Goal: Transaction & Acquisition: Download file/media

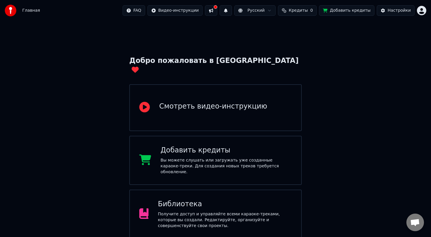
click at [206, 212] on div "Получите доступ и управляйте всеми караоке-треками, которые вы создали. Редакти…" at bounding box center [225, 221] width 134 height 18
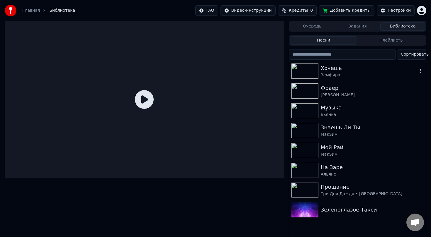
click at [305, 70] on img at bounding box center [304, 71] width 27 height 15
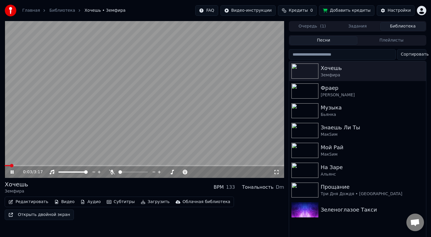
click at [22, 165] on video at bounding box center [144, 99] width 279 height 157
click at [28, 166] on span at bounding box center [144, 165] width 279 height 1
click at [148, 203] on button "Загрузить" at bounding box center [155, 202] width 34 height 8
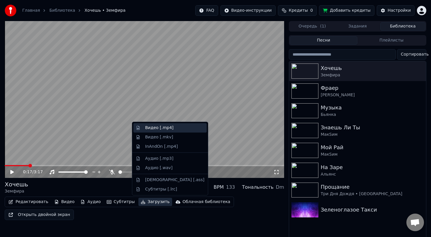
click at [165, 129] on div "Видео [.mp4]" at bounding box center [159, 128] width 28 height 6
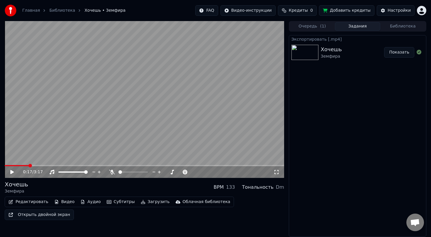
click at [59, 11] on link "Библиотека" at bounding box center [62, 11] width 26 height 6
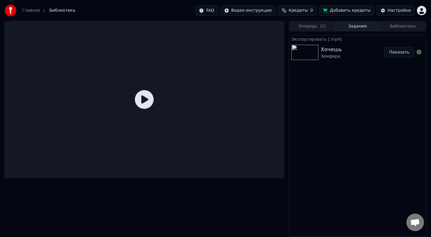
click at [35, 9] on link "Главная" at bounding box center [31, 11] width 18 height 6
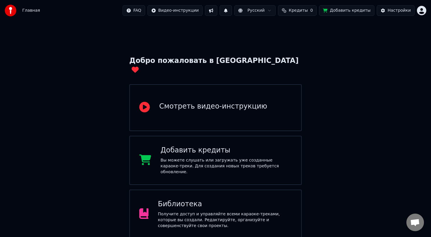
click at [197, 212] on div "Получите доступ и управляйте всеми караоке-треками, которые вы создали. Редакти…" at bounding box center [225, 221] width 134 height 18
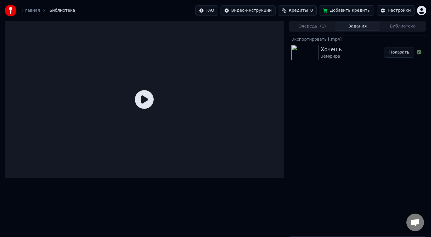
click at [320, 26] on span "( 1 )" at bounding box center [323, 26] width 6 height 6
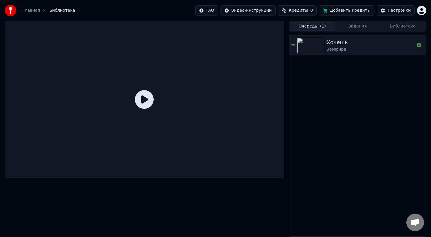
click at [399, 25] on button "Библиотека" at bounding box center [402, 26] width 45 height 8
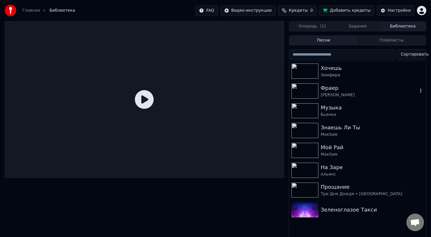
click at [421, 92] on icon "button" at bounding box center [421, 90] width 6 height 5
click at [307, 92] on img at bounding box center [304, 91] width 27 height 15
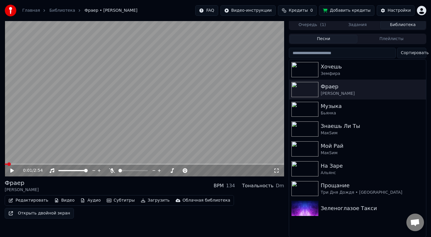
scroll to position [1, 0]
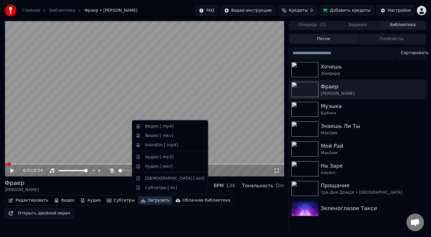
click at [138, 203] on button "Загрузить" at bounding box center [155, 201] width 34 height 8
click at [159, 128] on div "Видео [.mp4]" at bounding box center [159, 127] width 28 height 6
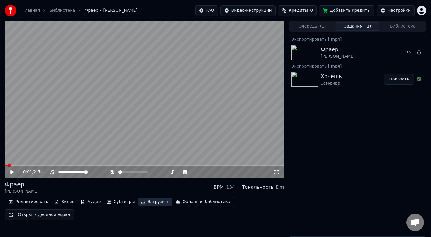
scroll to position [0, 0]
click at [408, 23] on button "Библиотека" at bounding box center [402, 26] width 45 height 8
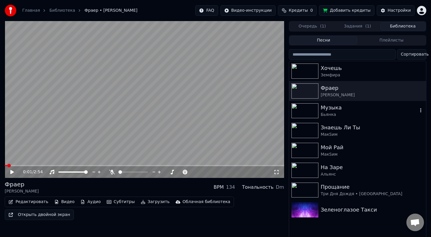
click at [304, 113] on img at bounding box center [304, 110] width 27 height 15
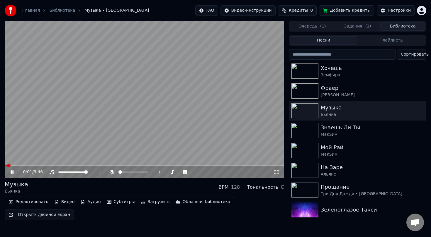
click at [14, 165] on video at bounding box center [144, 99] width 279 height 157
click at [18, 165] on span at bounding box center [144, 165] width 279 height 1
click at [25, 165] on video at bounding box center [144, 99] width 279 height 157
click at [28, 166] on span at bounding box center [144, 165] width 279 height 1
click at [32, 166] on span at bounding box center [30, 166] width 4 height 4
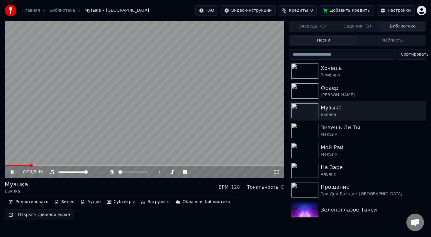
click at [12, 172] on icon at bounding box center [16, 172] width 14 height 5
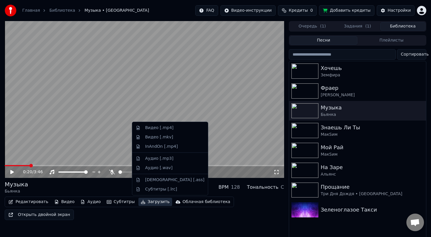
click at [144, 202] on button "Загрузить" at bounding box center [155, 202] width 34 height 8
click at [156, 128] on div "Видео [.mp4]" at bounding box center [159, 128] width 28 height 6
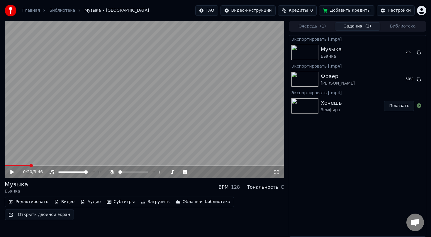
click at [393, 25] on button "Библиотека" at bounding box center [402, 26] width 45 height 8
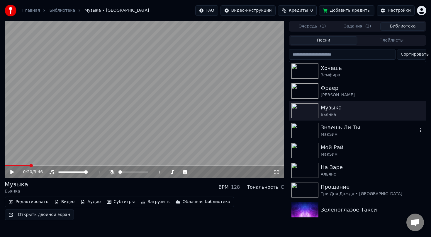
click at [301, 132] on img at bounding box center [304, 130] width 27 height 15
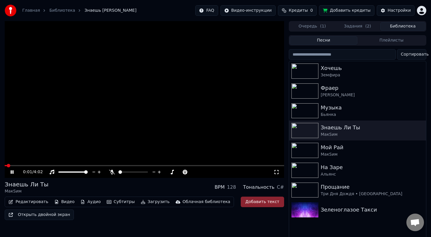
click at [14, 171] on icon at bounding box center [16, 172] width 14 height 5
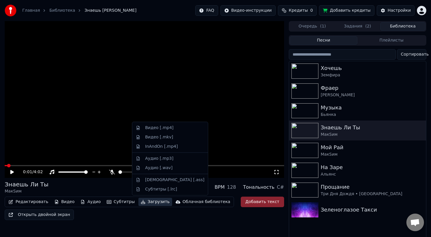
click at [148, 201] on button "Загрузить" at bounding box center [155, 202] width 34 height 8
click at [159, 126] on div "Видео [.mp4]" at bounding box center [159, 128] width 28 height 6
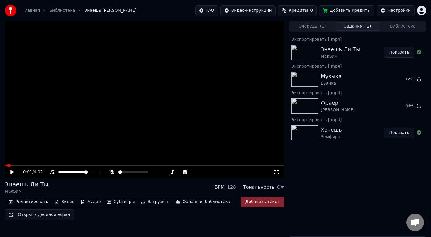
click at [397, 26] on button "Библиотека" at bounding box center [402, 26] width 45 height 8
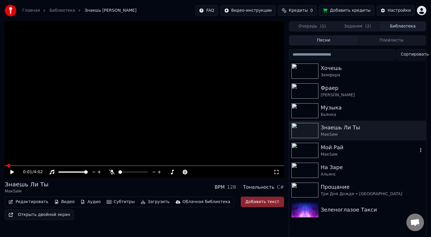
click at [298, 150] on img at bounding box center [304, 150] width 27 height 15
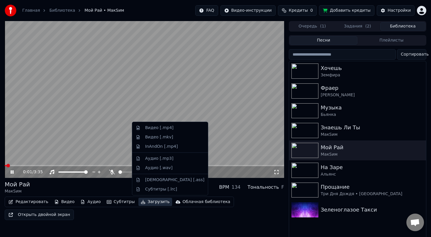
click at [141, 201] on icon "button" at bounding box center [143, 202] width 5 height 4
click at [156, 130] on div "Видео [.mp4]" at bounding box center [159, 128] width 28 height 6
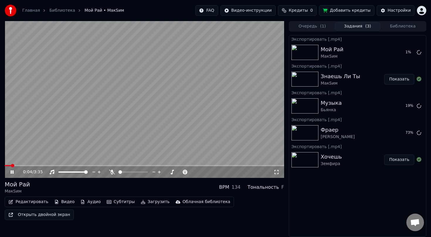
click at [393, 23] on button "Библиотека" at bounding box center [402, 26] width 45 height 8
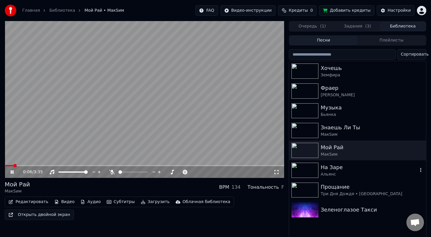
click at [302, 168] on img at bounding box center [304, 170] width 27 height 15
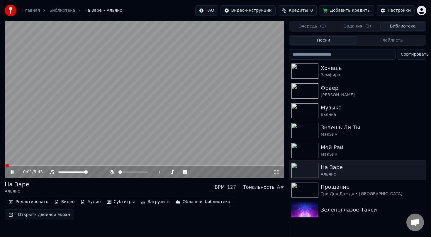
click at [141, 202] on icon "button" at bounding box center [143, 202] width 5 height 4
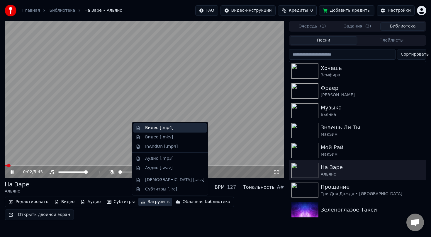
click at [161, 131] on div "Видео [.mp4]" at bounding box center [169, 127] width 73 height 9
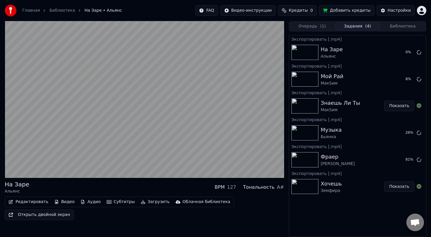
click at [393, 21] on div "Очередь ( 1 ) Задания ( 4 ) Библиотека" at bounding box center [357, 26] width 137 height 11
click at [393, 26] on button "Библиотека" at bounding box center [402, 26] width 45 height 8
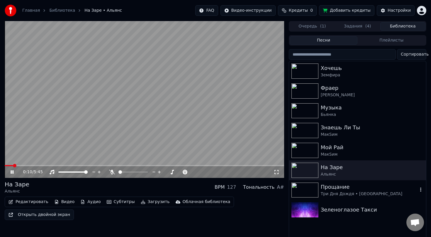
click at [307, 194] on img at bounding box center [304, 190] width 27 height 15
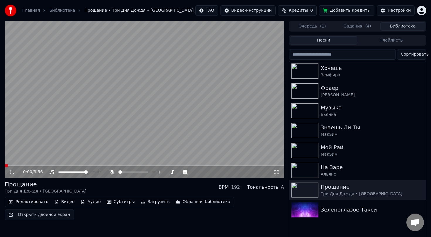
click at [141, 202] on icon "button" at bounding box center [143, 202] width 5 height 4
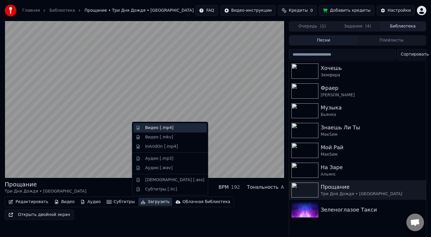
click at [152, 130] on div "Видео [.mp4]" at bounding box center [159, 128] width 28 height 6
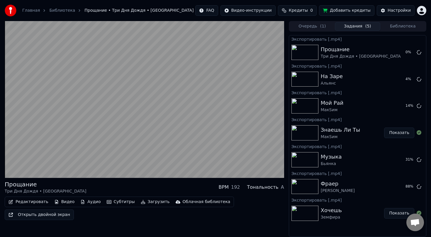
click at [398, 25] on button "Библиотека" at bounding box center [402, 26] width 45 height 8
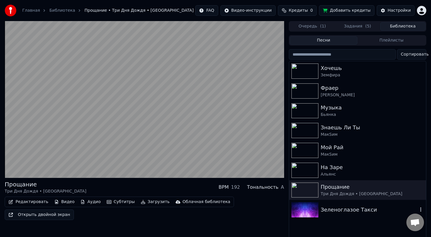
click at [304, 211] on img at bounding box center [304, 209] width 27 height 15
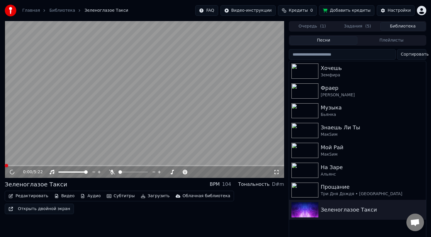
click at [153, 197] on button "Загрузить" at bounding box center [155, 196] width 34 height 8
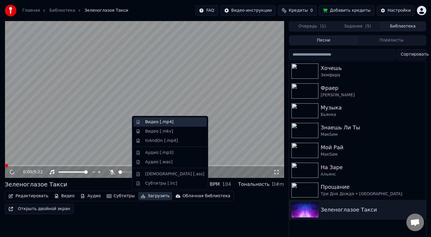
click at [163, 123] on div "Видео [.mp4]" at bounding box center [159, 122] width 28 height 6
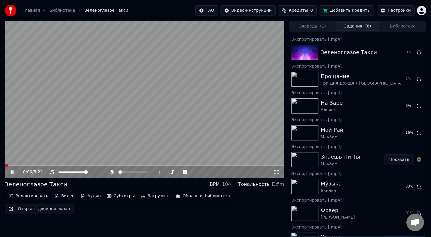
click at [9, 172] on icon at bounding box center [16, 172] width 14 height 5
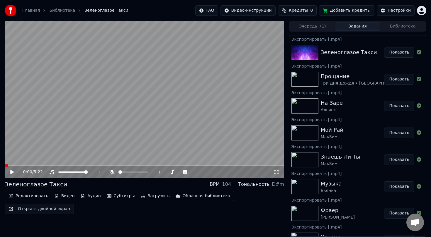
scroll to position [14, 0]
